Goal: Book appointment/travel/reservation

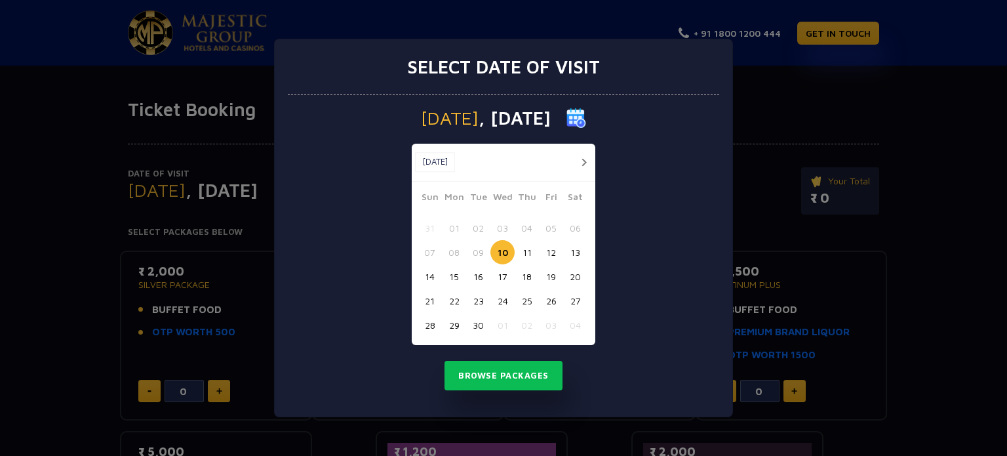
click at [577, 162] on button "button" at bounding box center [584, 162] width 16 height 16
click at [502, 270] on button "15" at bounding box center [503, 276] width 24 height 24
click at [522, 271] on button "16" at bounding box center [527, 276] width 24 height 24
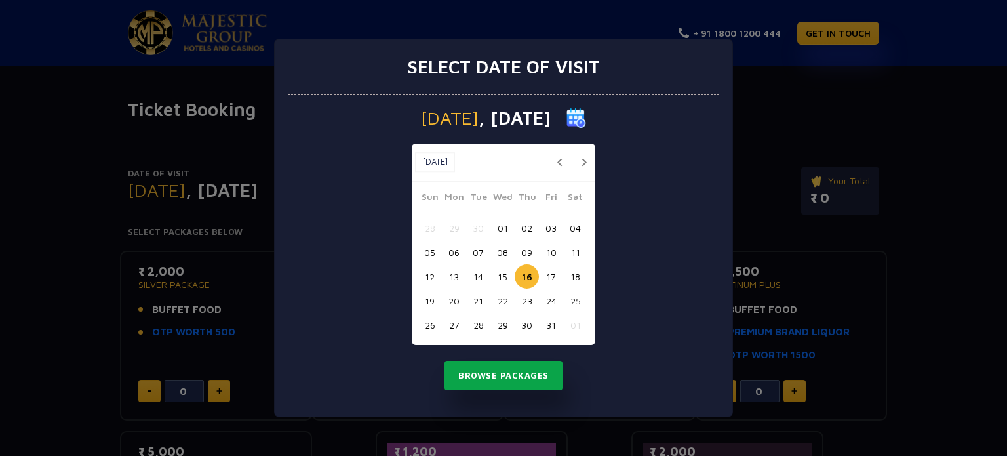
click at [521, 374] on button "Browse Packages" at bounding box center [504, 376] width 118 height 30
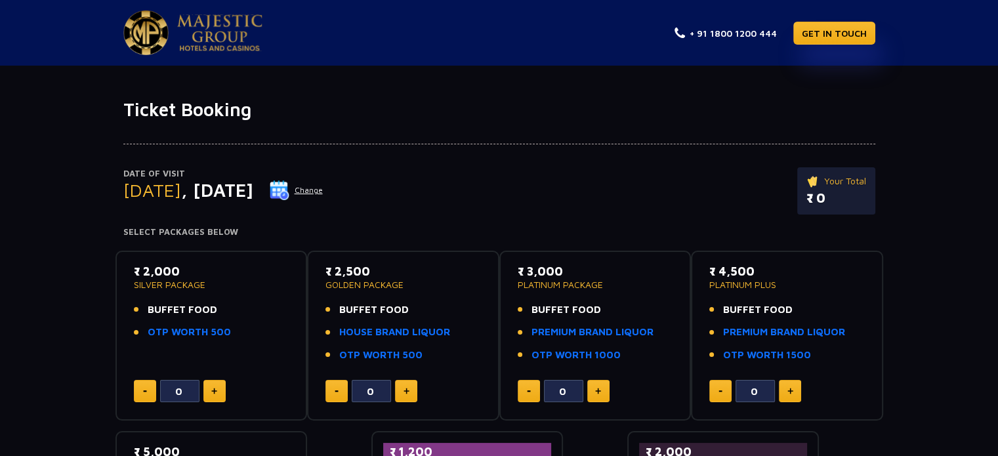
click at [210, 395] on button at bounding box center [214, 391] width 22 height 22
click at [218, 388] on button at bounding box center [214, 391] width 22 height 22
type input "2"
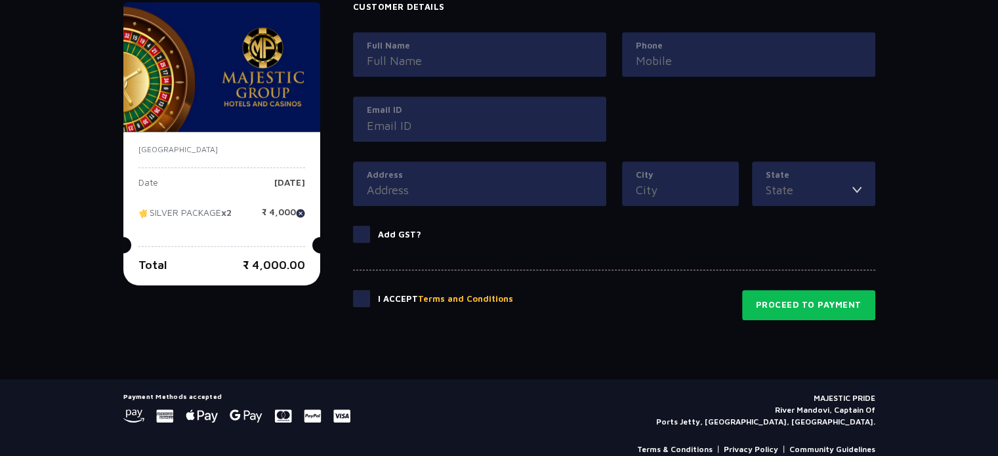
scroll to position [651, 0]
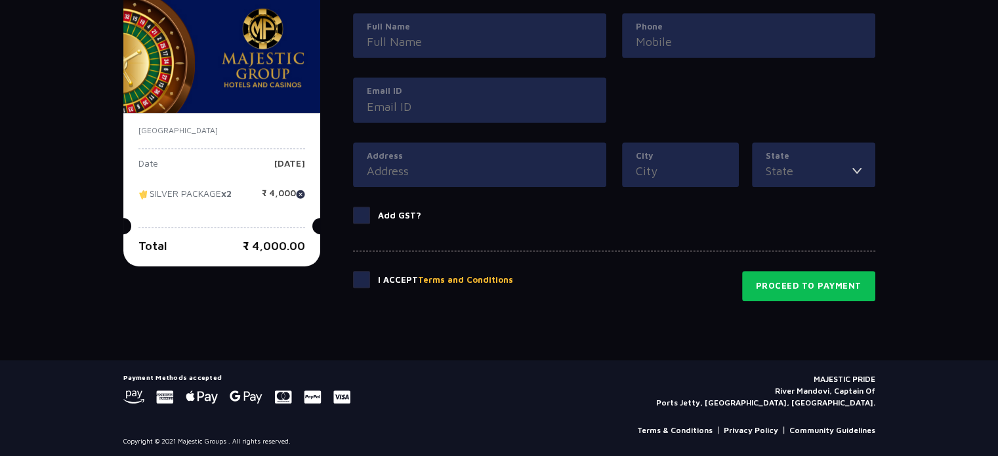
click at [270, 241] on p "₹ 4,000.00" at bounding box center [274, 246] width 62 height 18
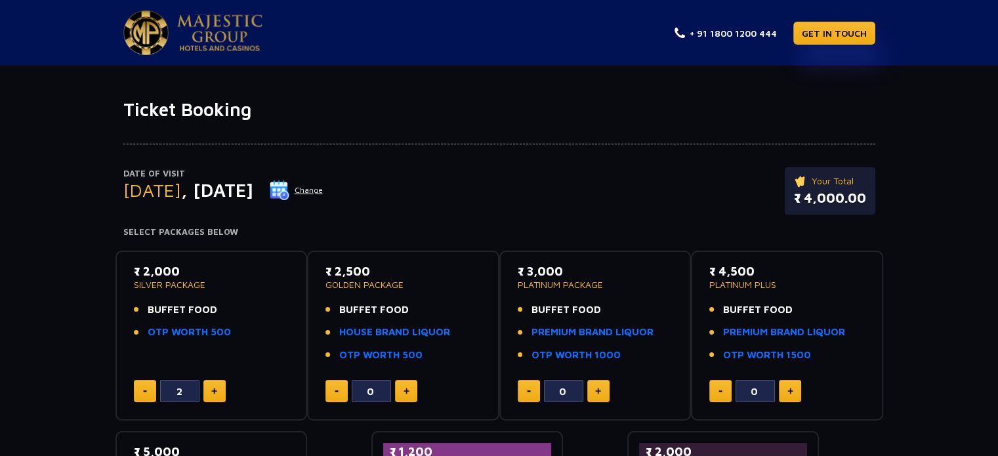
scroll to position [0, 0]
click at [253, 193] on span ", [DATE]" at bounding box center [217, 190] width 72 height 22
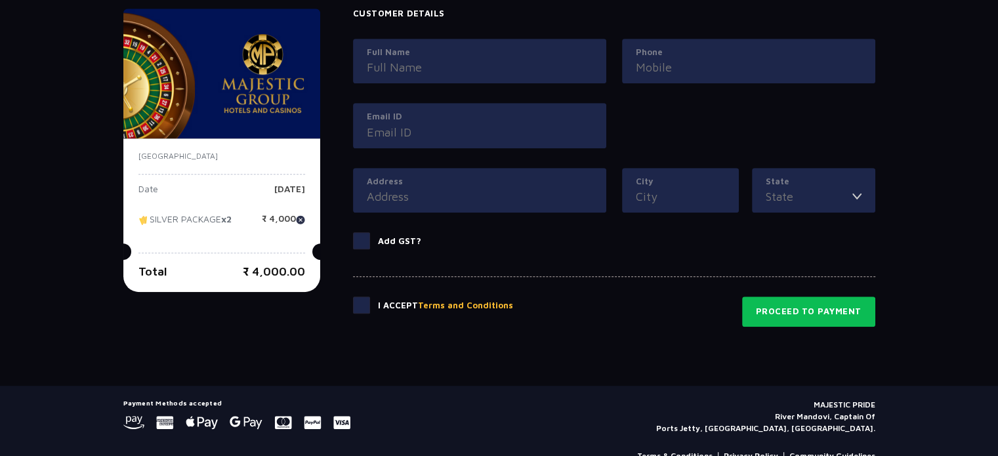
scroll to position [651, 0]
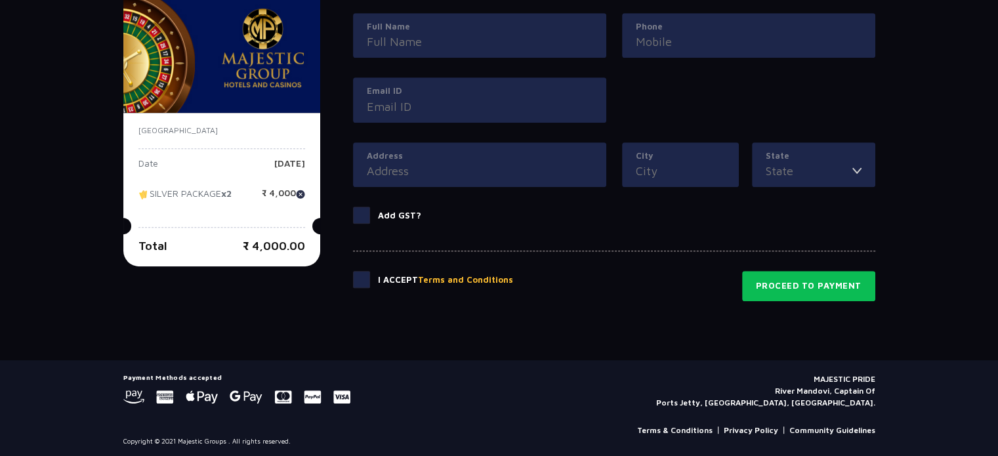
click at [360, 275] on span at bounding box center [361, 279] width 17 height 17
click at [0, 0] on input "checkbox" at bounding box center [0, 0] width 0 height 0
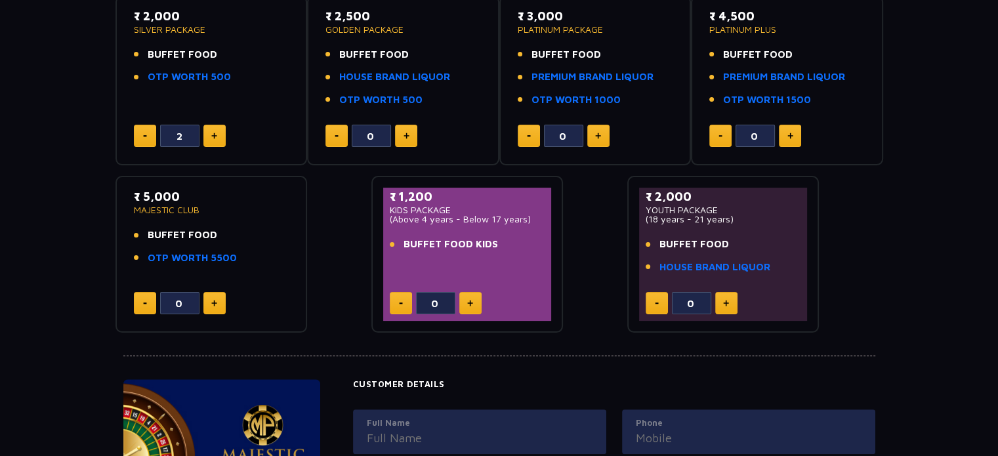
scroll to position [262, 0]
